Goal: Task Accomplishment & Management: Use online tool/utility

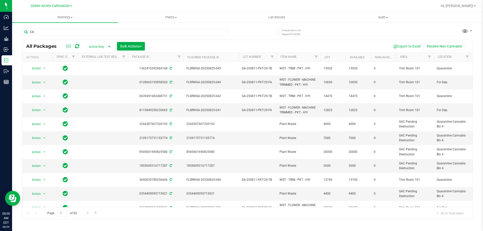
type input "C"
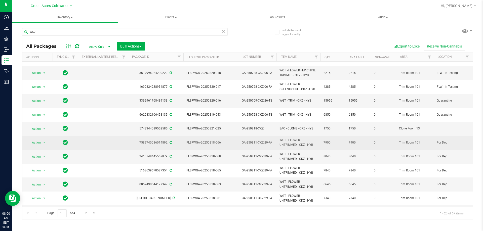
scroll to position [133, 0]
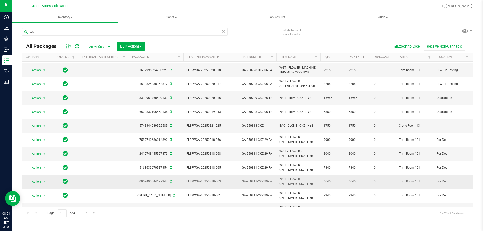
type input "C"
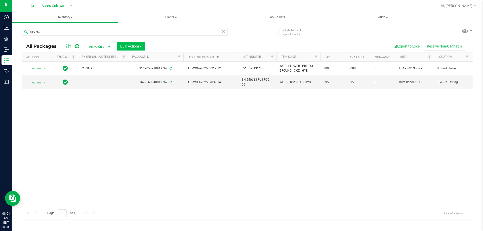
type input "819762"
click at [145, 44] on button "Bulk Actions" at bounding box center [131, 46] width 28 height 9
click at [141, 57] on span "Add to outbound order" at bounding box center [137, 58] width 34 height 4
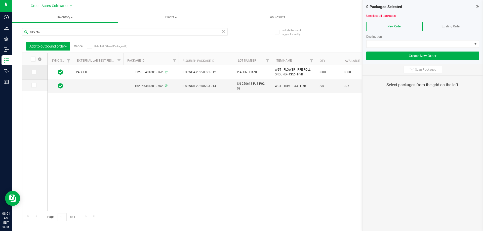
click at [34, 72] on icon at bounding box center [33, 72] width 3 height 0
click at [0, 0] on input "checkbox" at bounding box center [0, 0] width 0 height 0
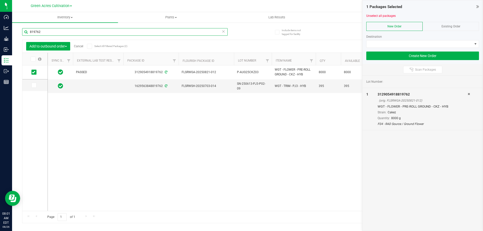
click at [53, 33] on input "819762" at bounding box center [125, 32] width 206 height 8
click at [134, 32] on input "819762" at bounding box center [125, 32] width 206 height 8
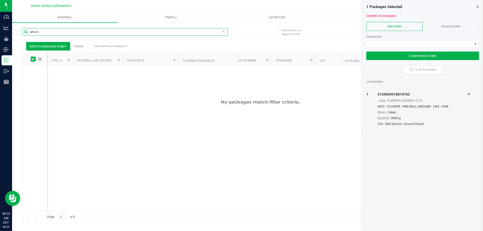
type input "aml-ct"
click at [79, 45] on link "Cancel" at bounding box center [78, 47] width 9 height 4
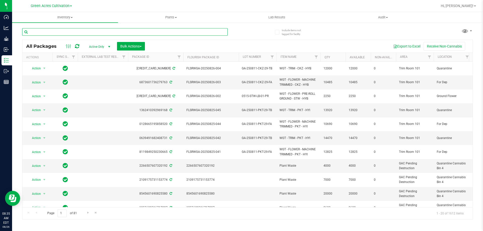
click at [211, 31] on input "text" at bounding box center [125, 32] width 206 height 8
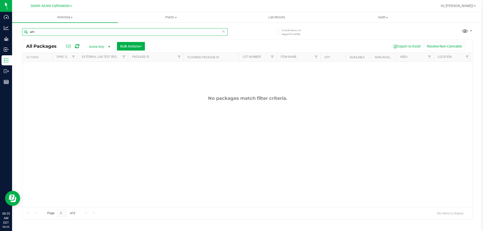
type input "a"
